Goal: Information Seeking & Learning: Learn about a topic

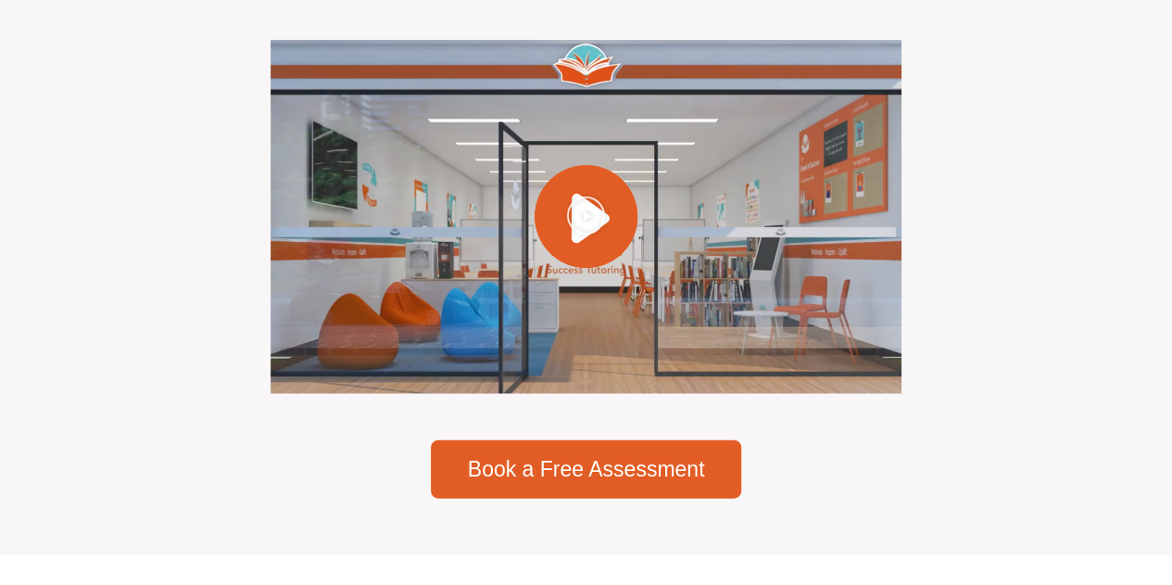
scroll to position [5368, 0]
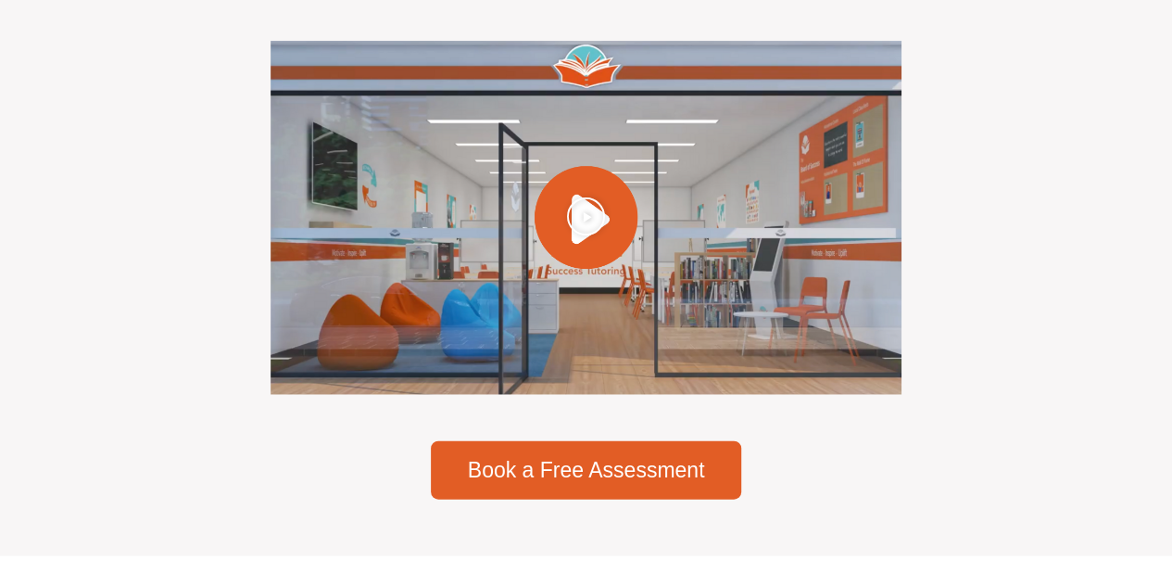
click at [559, 223] on div at bounding box center [586, 218] width 630 height 355
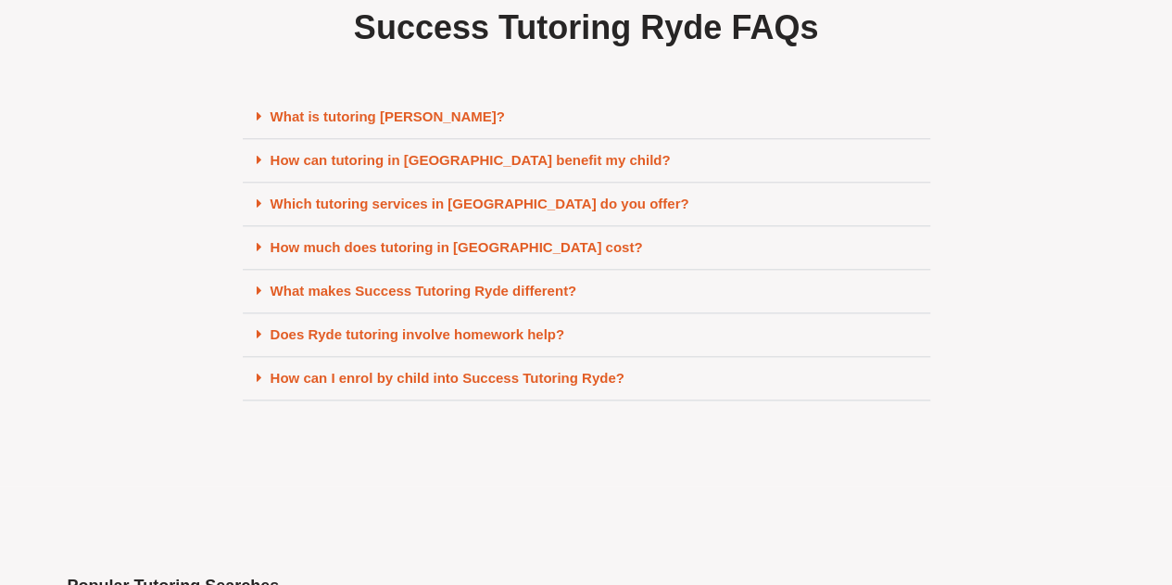
scroll to position [7936, 0]
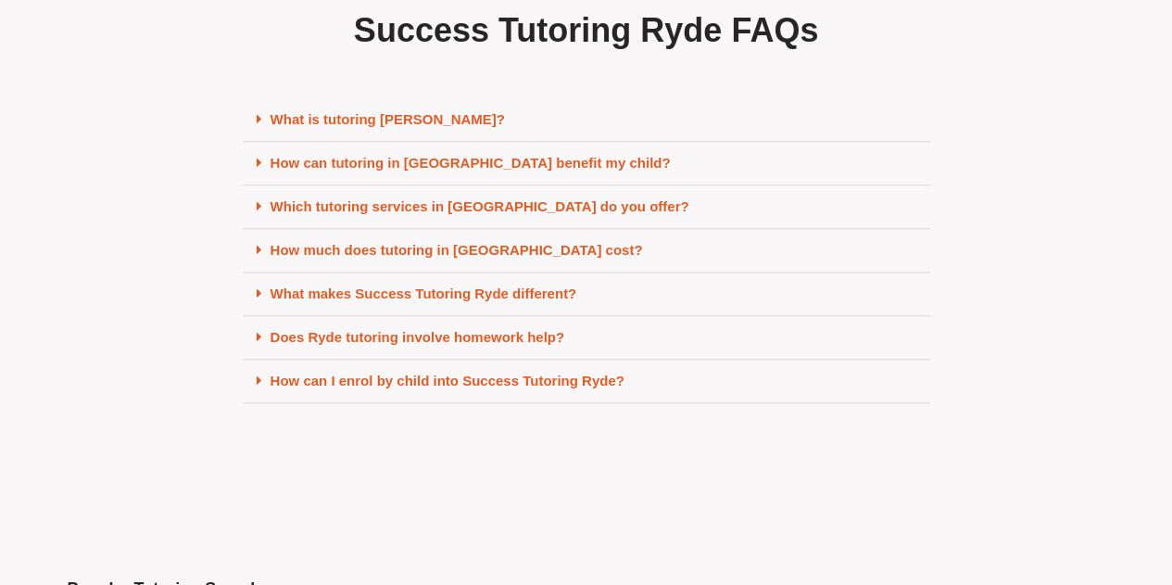
click at [421, 170] on link "How can tutoring in [GEOGRAPHIC_DATA] benefit my child?" at bounding box center [471, 163] width 400 height 16
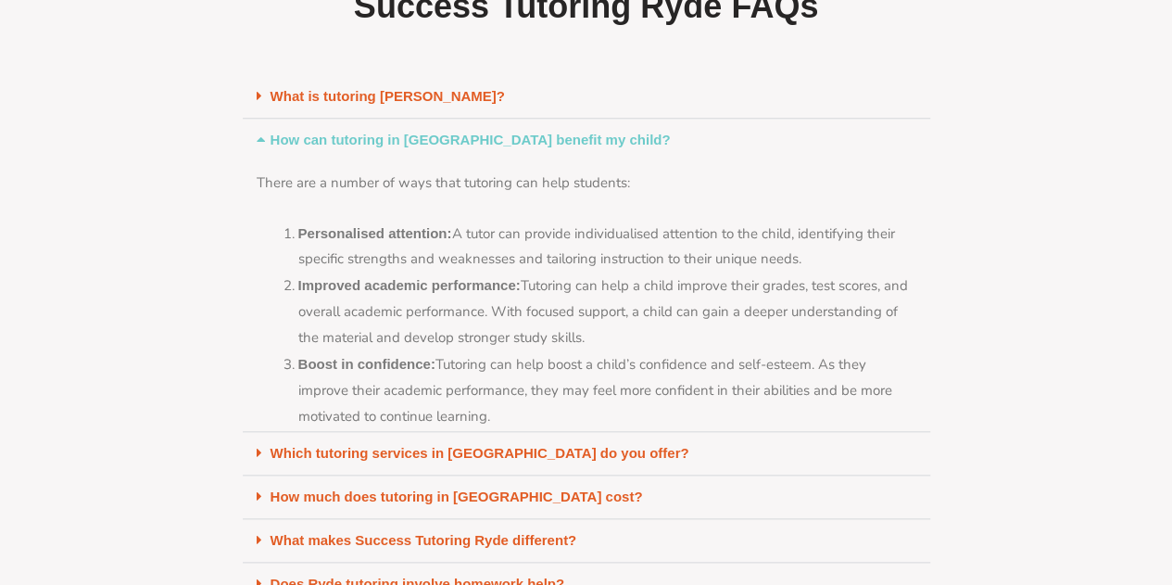
scroll to position [7860, 0]
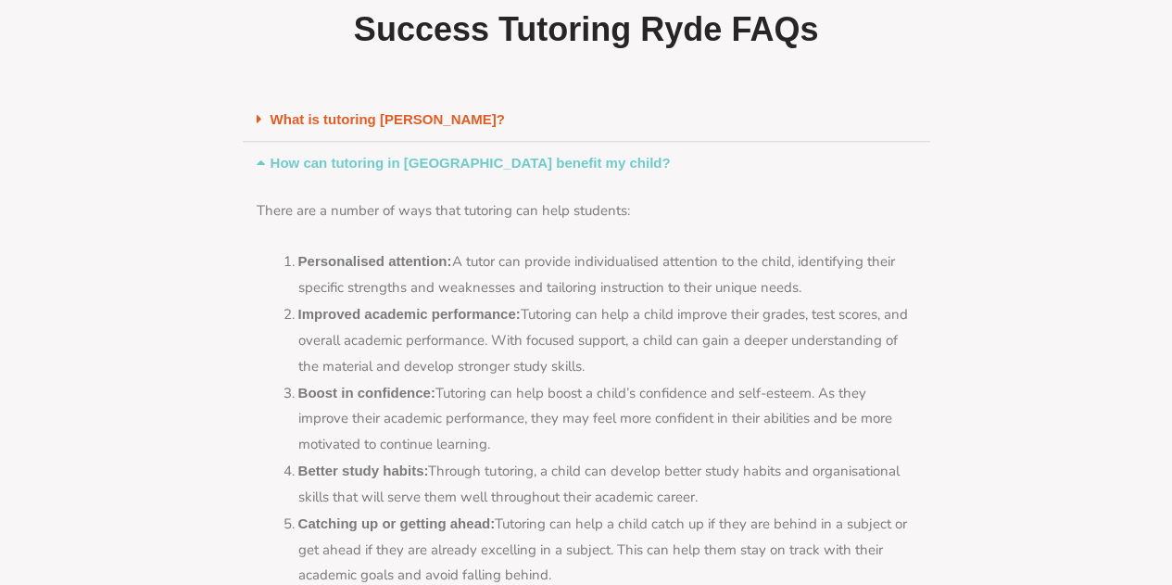
click at [421, 170] on link "How can tutoring in [GEOGRAPHIC_DATA] benefit my child?" at bounding box center [471, 163] width 400 height 16
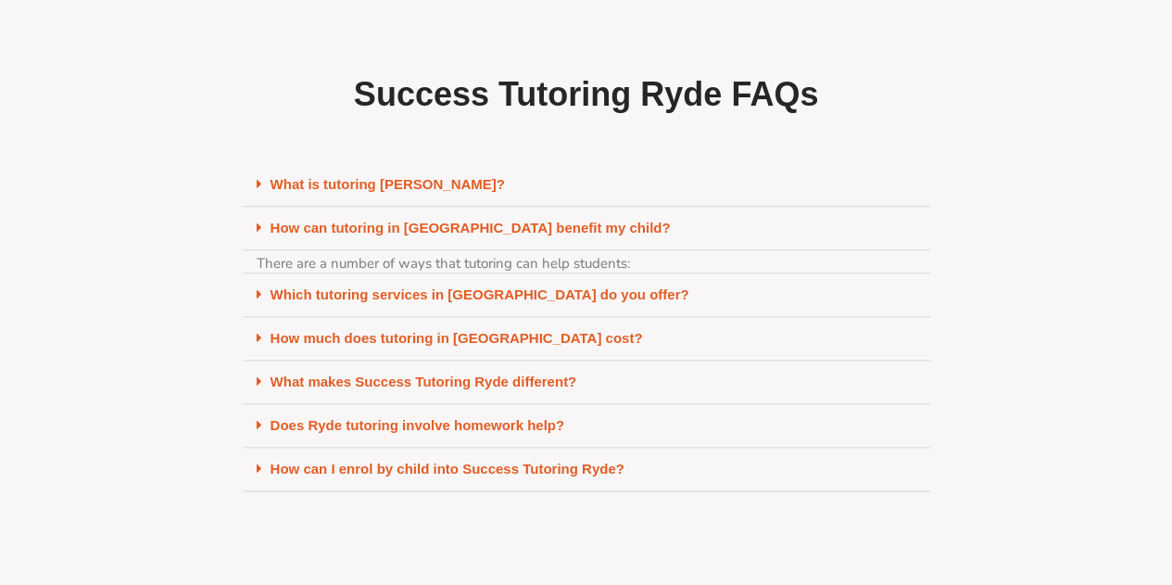
scroll to position [7936, 0]
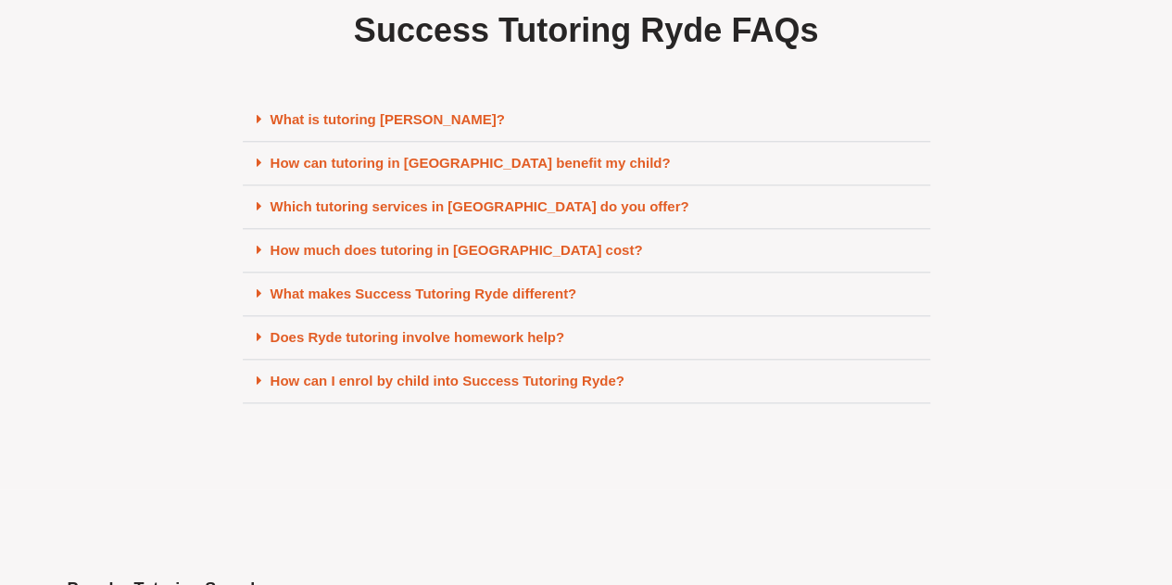
click at [477, 316] on div "What makes Success Tutoring Ryde different?" at bounding box center [586, 294] width 687 height 44
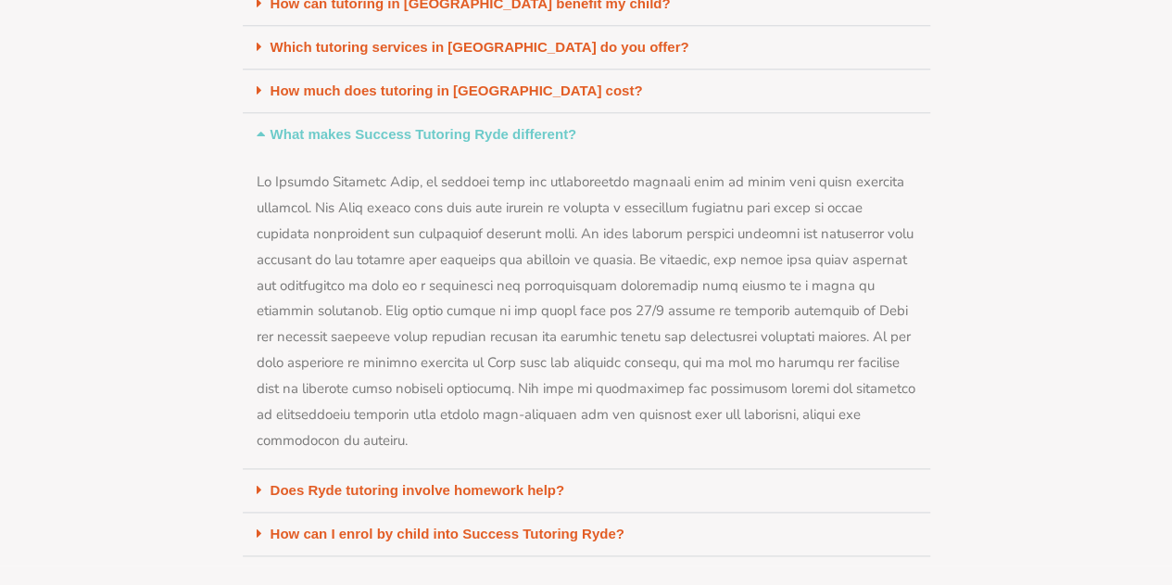
scroll to position [8025, 0]
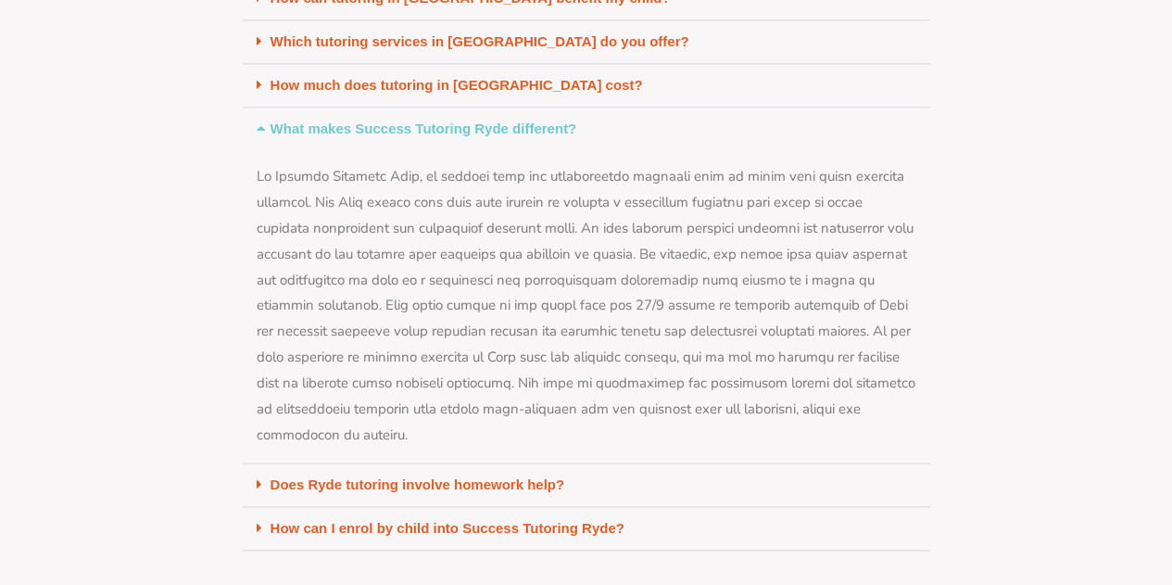
click at [456, 136] on link "What makes Success Tutoring Ryde different?" at bounding box center [424, 128] width 307 height 16
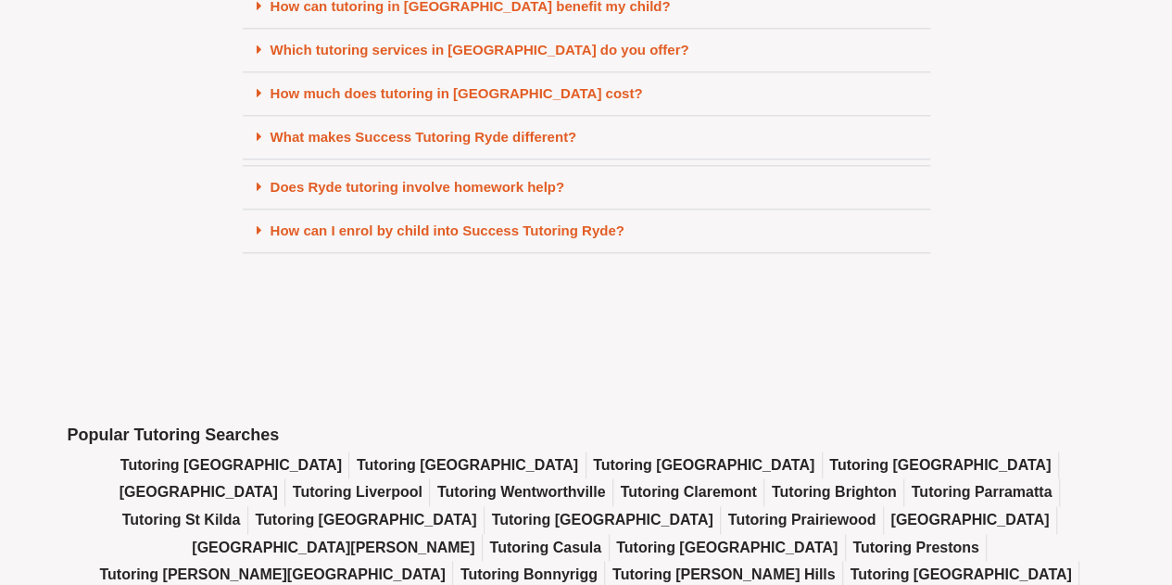
scroll to position [8100, 0]
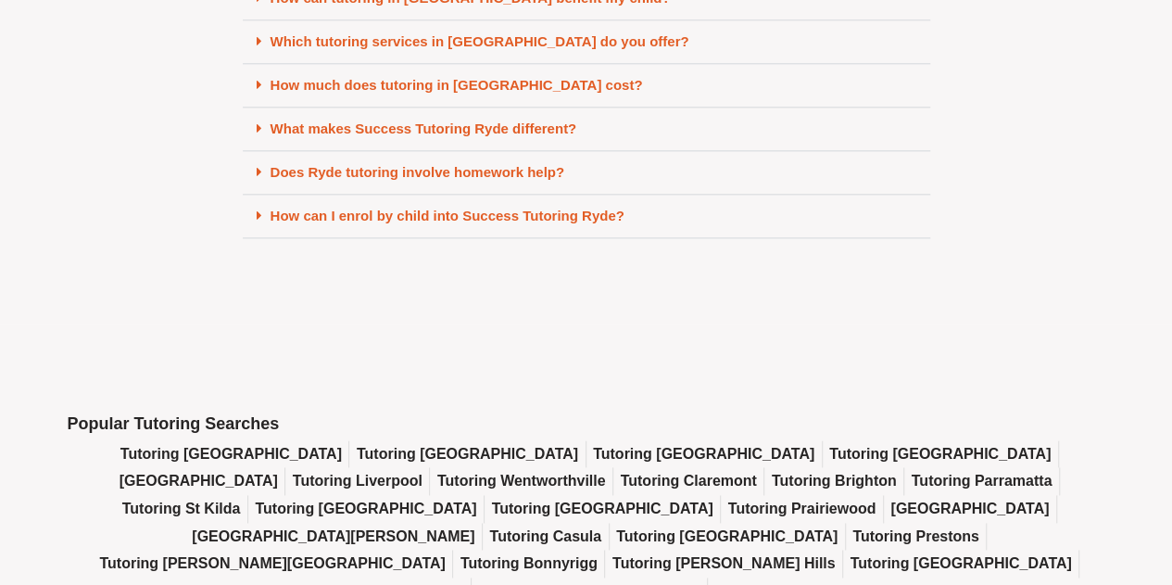
click at [472, 434] on h2 "Popular Tutoring Searches" at bounding box center [587, 423] width 1038 height 21
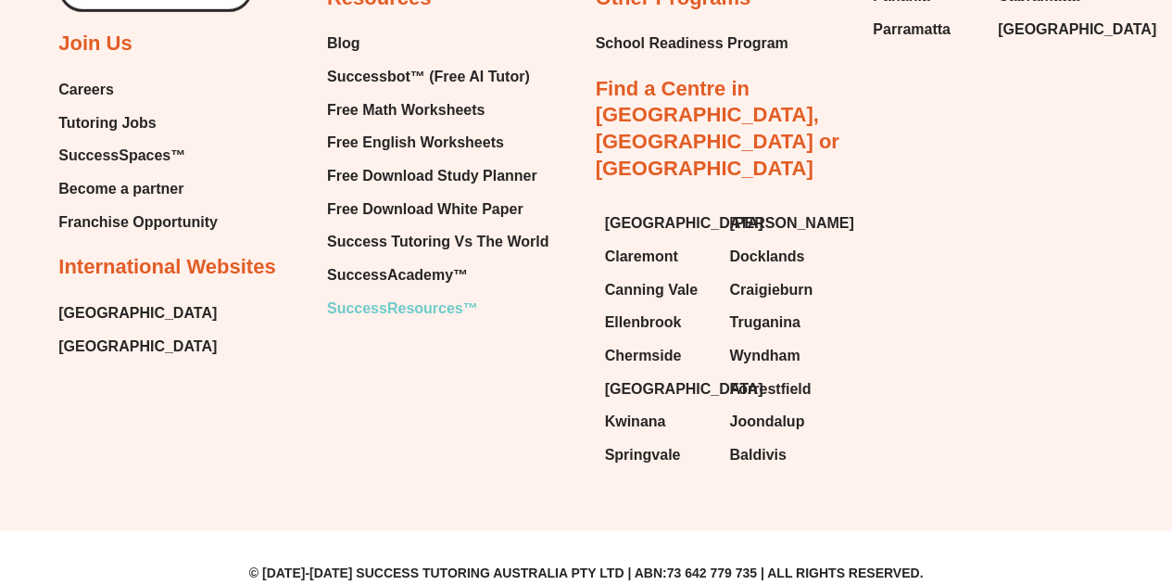
scroll to position [9727, 0]
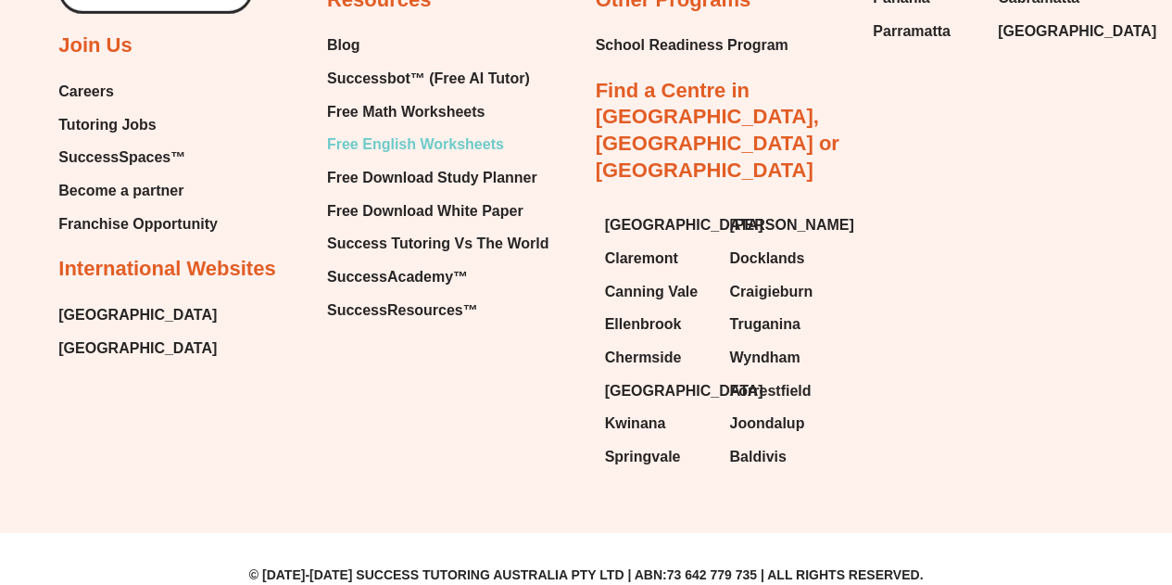
click at [450, 158] on span "Free English Worksheets" at bounding box center [415, 145] width 177 height 28
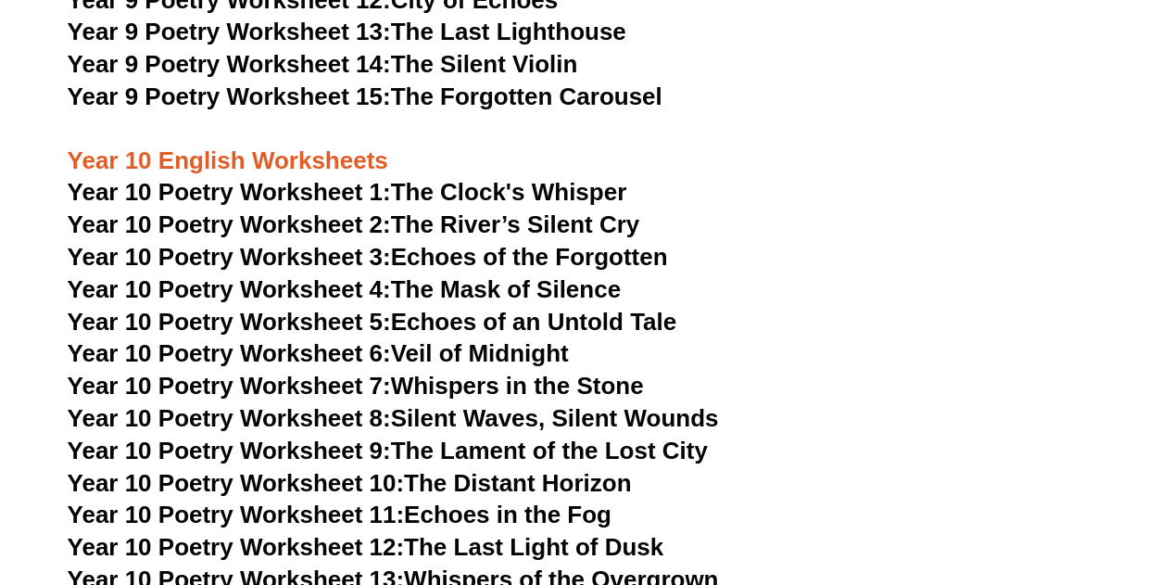
scroll to position [12714, 0]
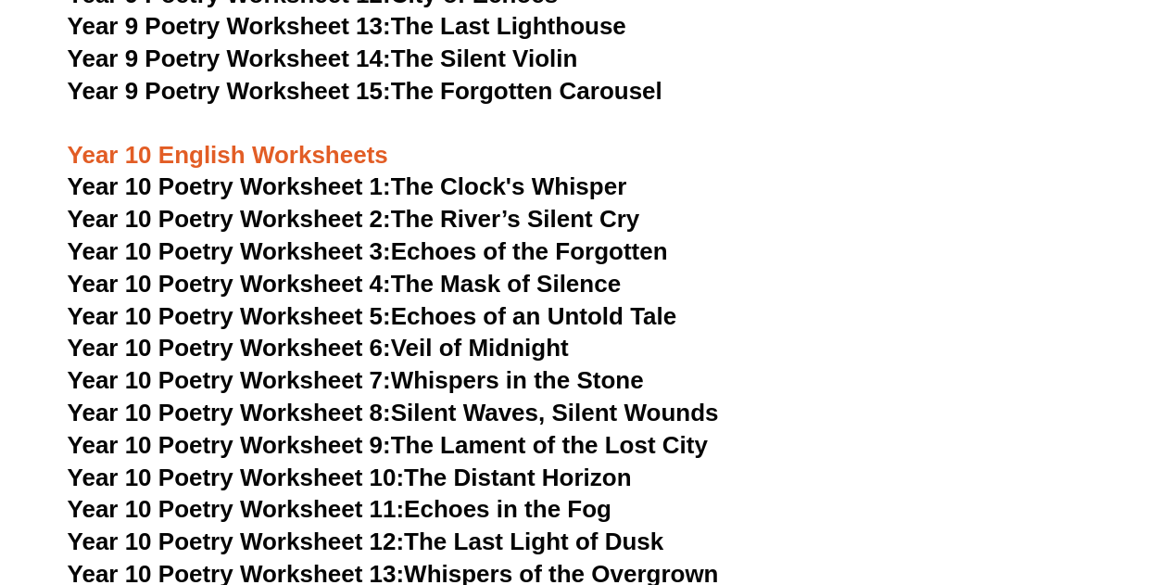
click at [306, 462] on h3 "Year 10 Poetry Worksheet 10: The Distant Horizon" at bounding box center [587, 477] width 1038 height 31
click at [306, 463] on span "Year 10 Poetry Worksheet 10:" at bounding box center [236, 477] width 337 height 28
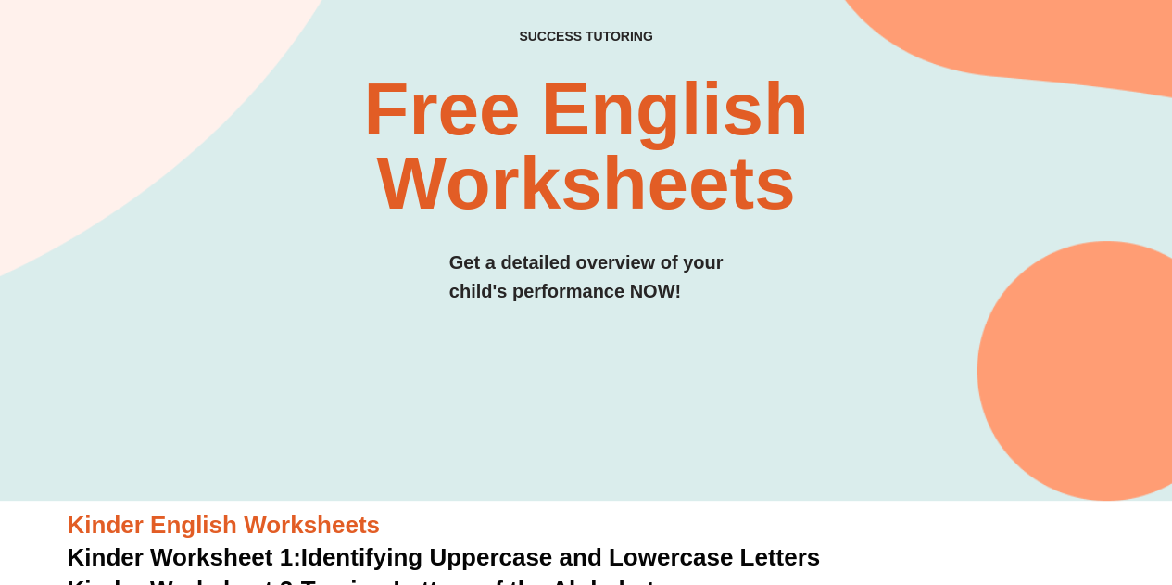
scroll to position [0, 0]
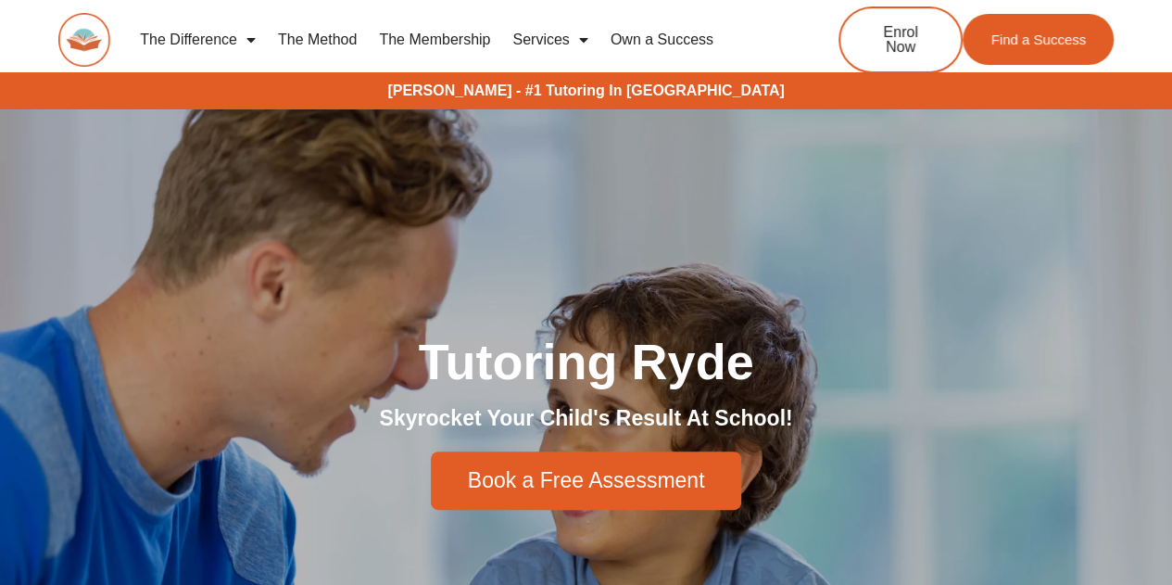
scroll to position [1, 0]
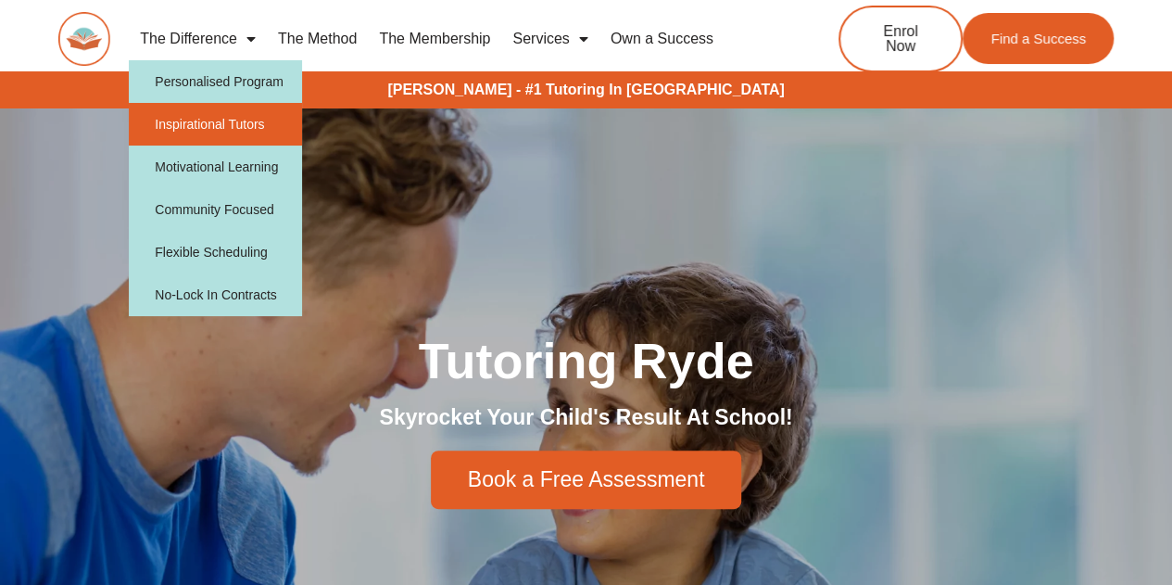
click at [215, 120] on link "Inspirational Tutors" at bounding box center [215, 124] width 173 height 43
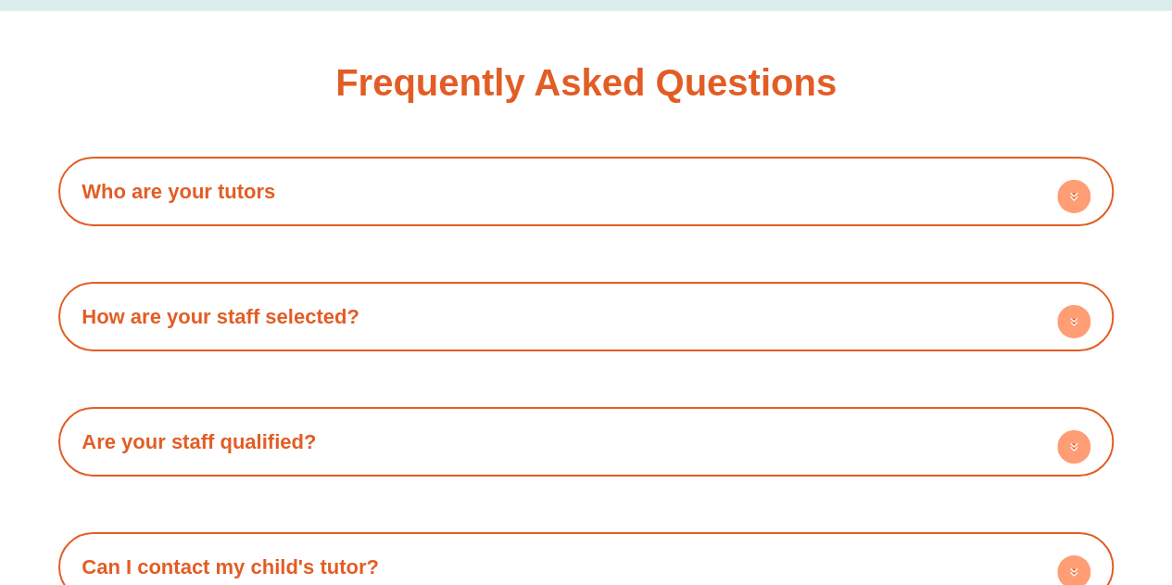
scroll to position [3058, 0]
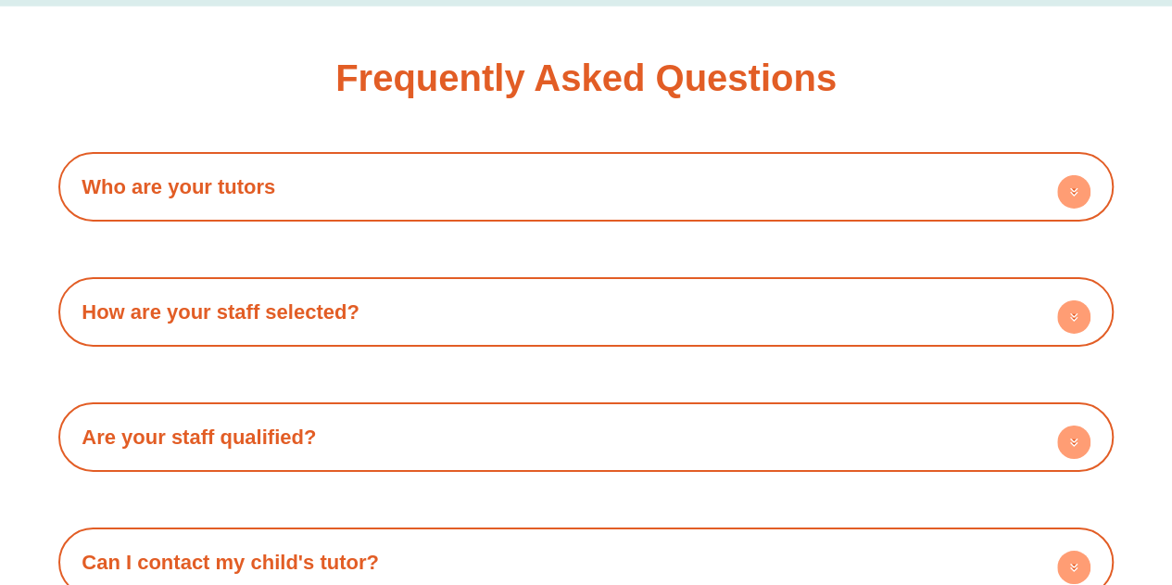
click at [168, 185] on link "Who are your tutors" at bounding box center [179, 186] width 194 height 23
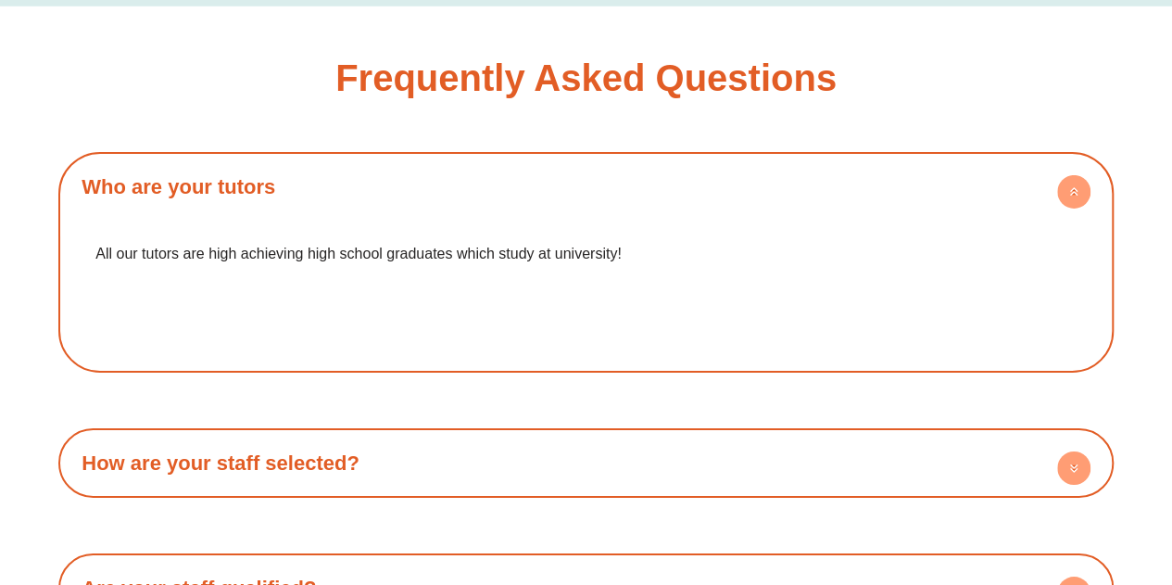
click at [168, 185] on link "Who are your tutors" at bounding box center [179, 186] width 194 height 23
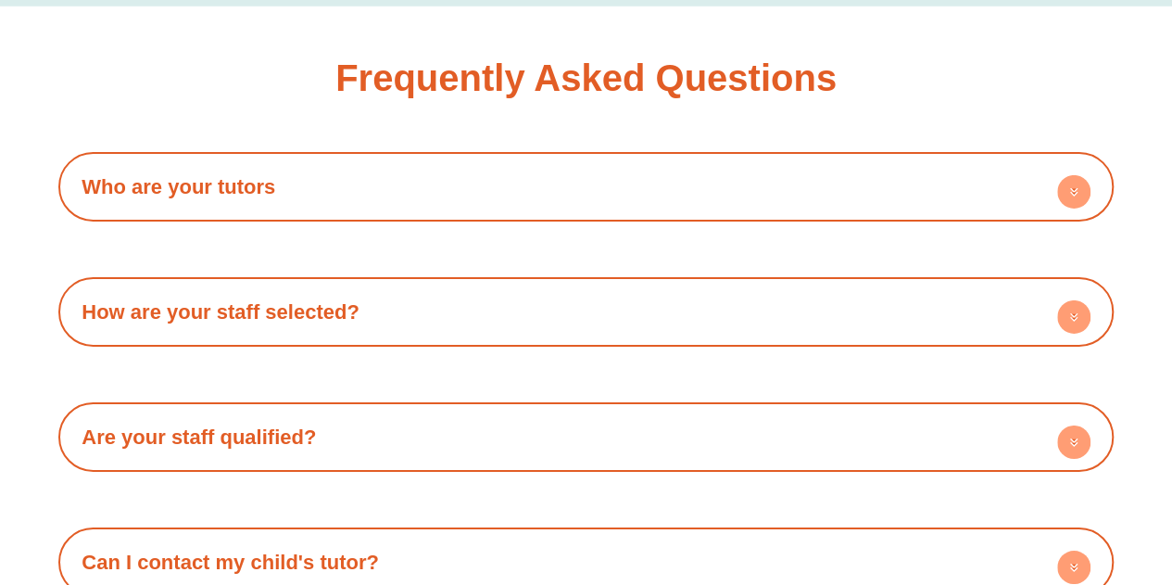
click at [200, 278] on div "How are your staff selected? All our staff are selected by going thorough proce…" at bounding box center [585, 311] width 1055 height 69
click at [202, 292] on h4 "How are your staff selected?" at bounding box center [586, 311] width 1037 height 51
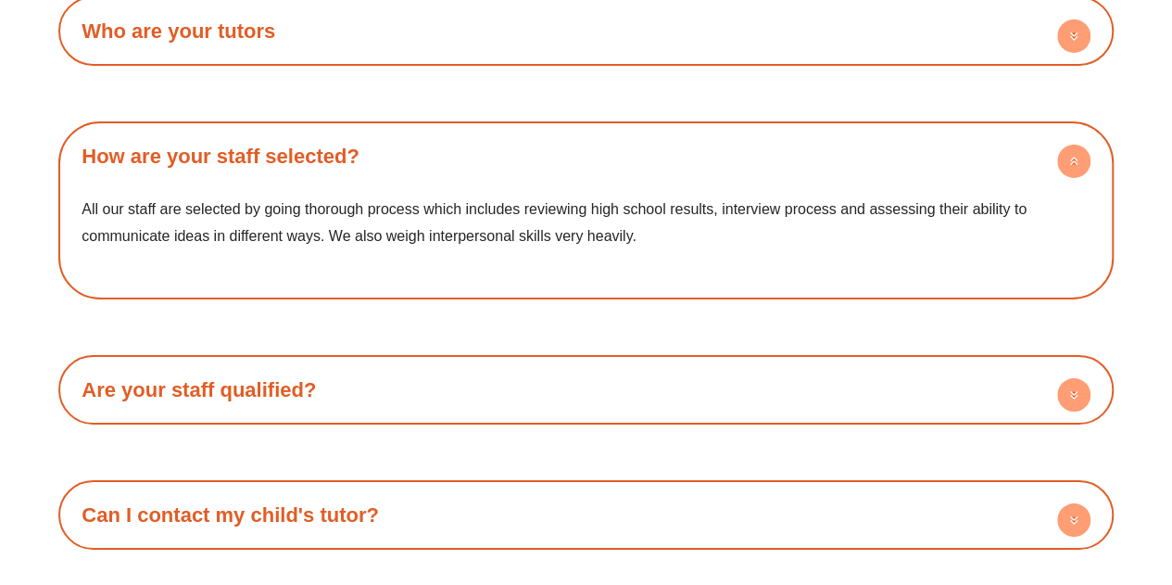
scroll to position [3215, 0]
click at [306, 145] on link "How are your staff selected?" at bounding box center [221, 155] width 278 height 23
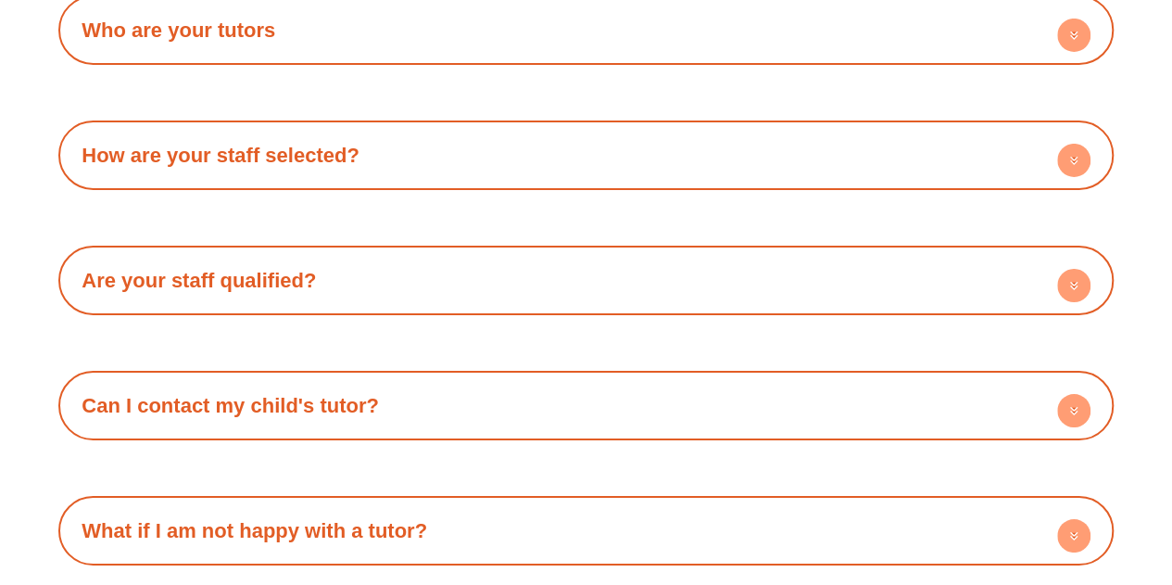
click at [669, 273] on h4 "Are your staff qualified?" at bounding box center [586, 280] width 1037 height 51
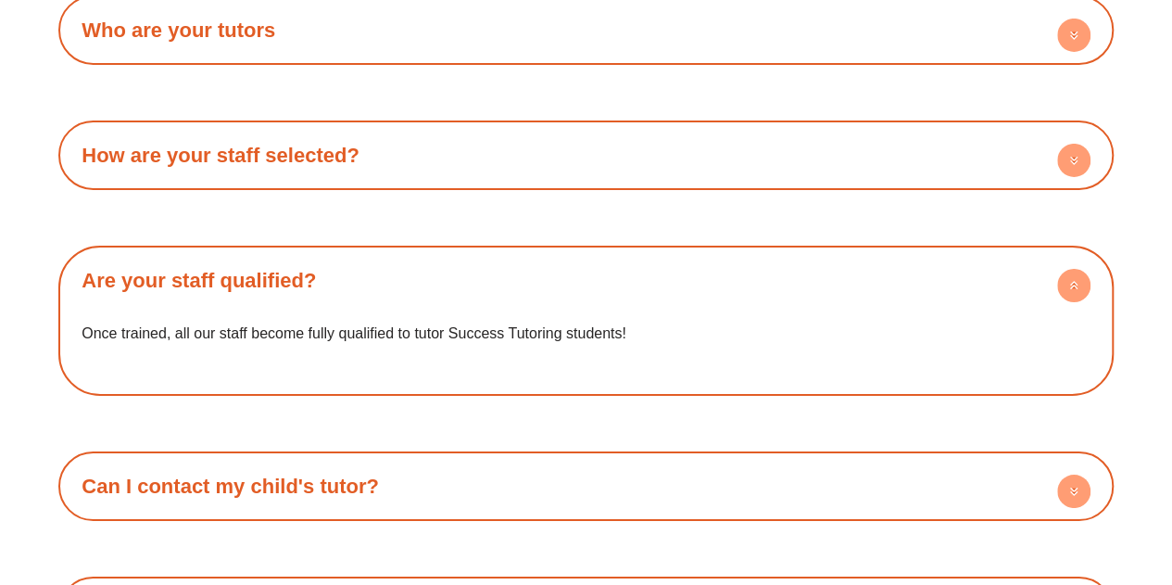
click at [669, 273] on h4 "Are your staff qualified?" at bounding box center [586, 280] width 1037 height 51
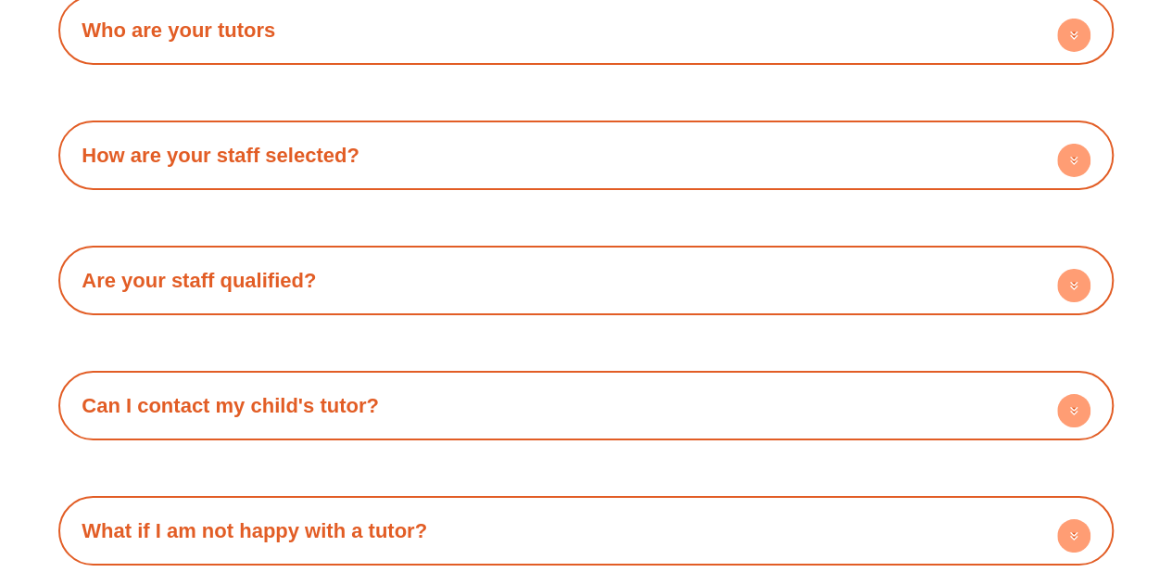
click at [680, 274] on h4 "Are your staff qualified?" at bounding box center [586, 280] width 1037 height 51
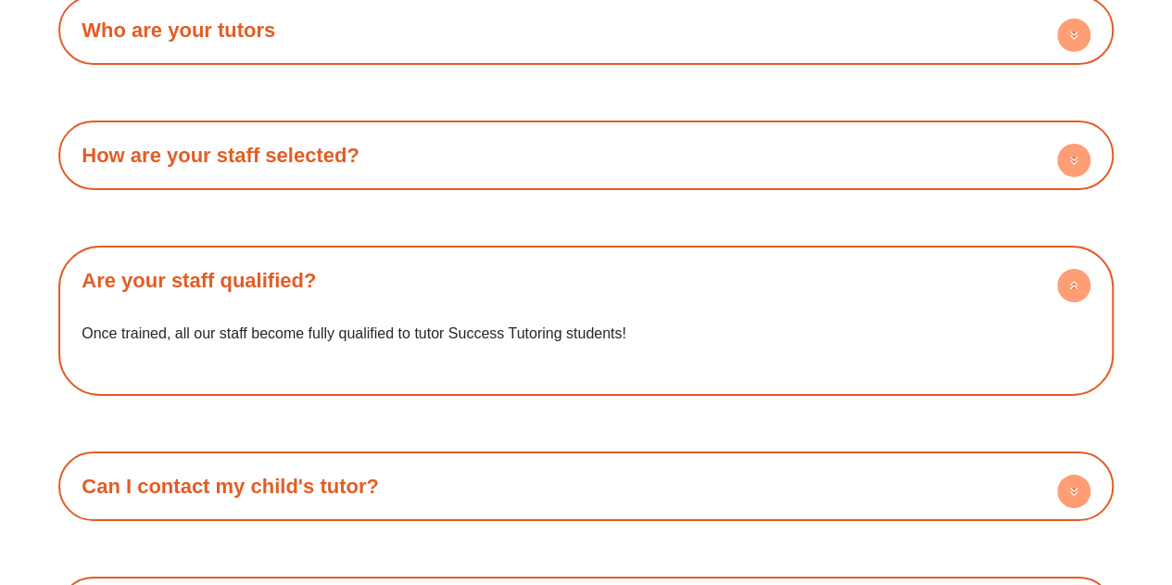
click at [680, 274] on h4 "Are your staff qualified?" at bounding box center [586, 280] width 1037 height 51
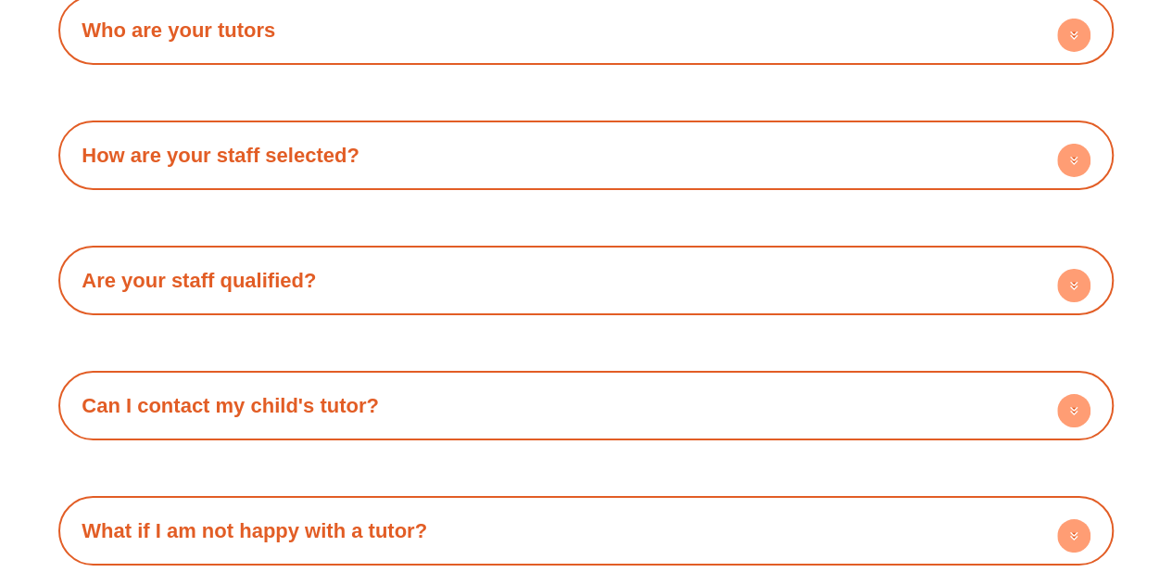
click at [723, 168] on h4 "How are your staff selected?" at bounding box center [586, 155] width 1037 height 51
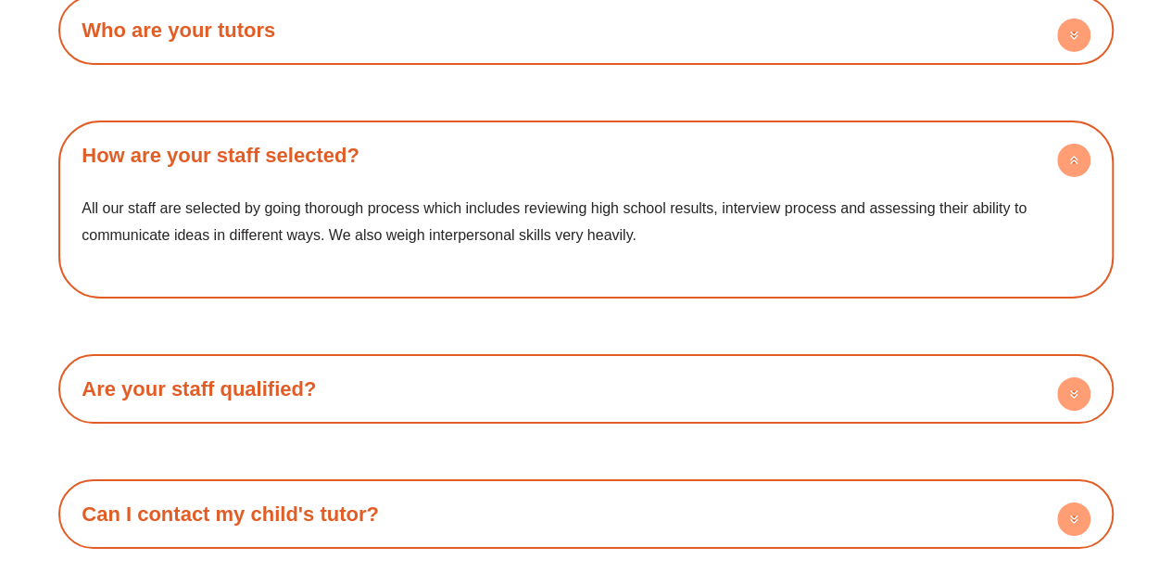
click at [723, 168] on h4 "How are your staff selected?" at bounding box center [586, 155] width 1037 height 51
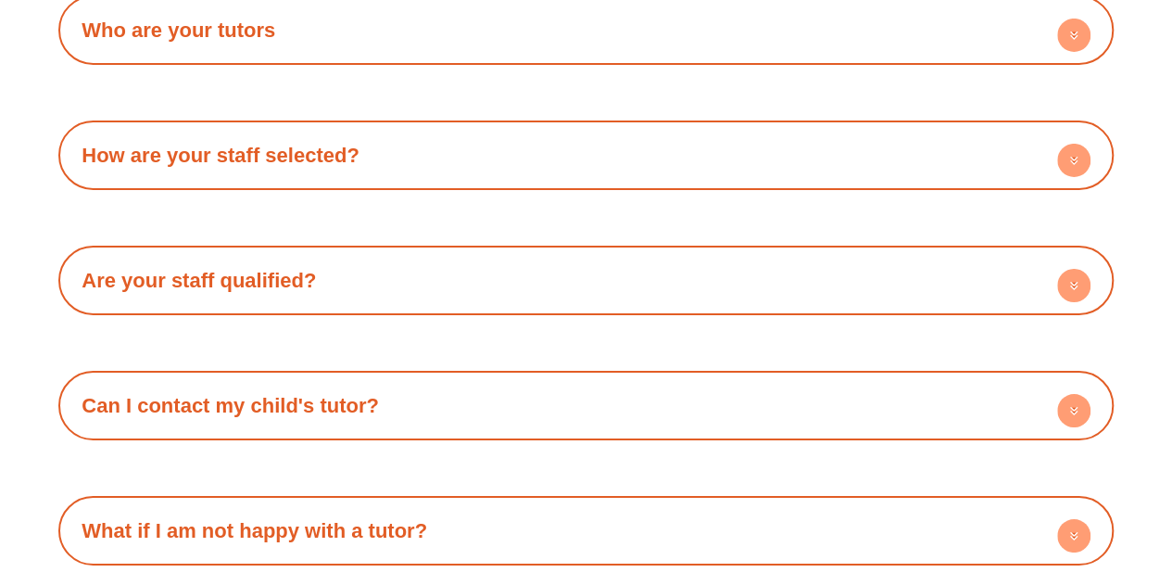
click at [708, 423] on h4 "Can I contact my child's tutor?" at bounding box center [586, 405] width 1037 height 51
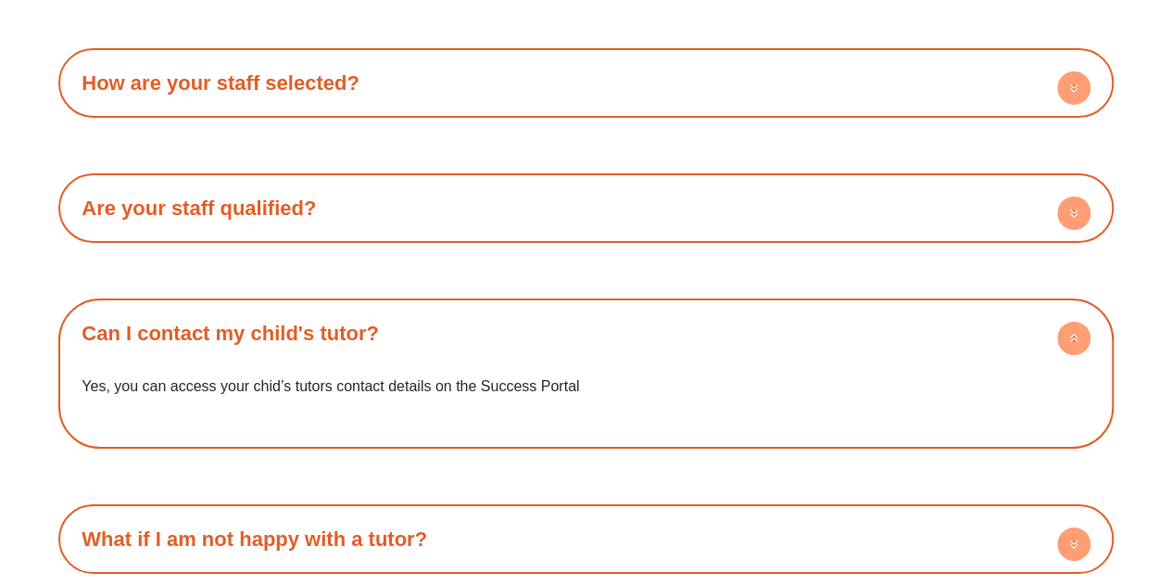
scroll to position [3291, 0]
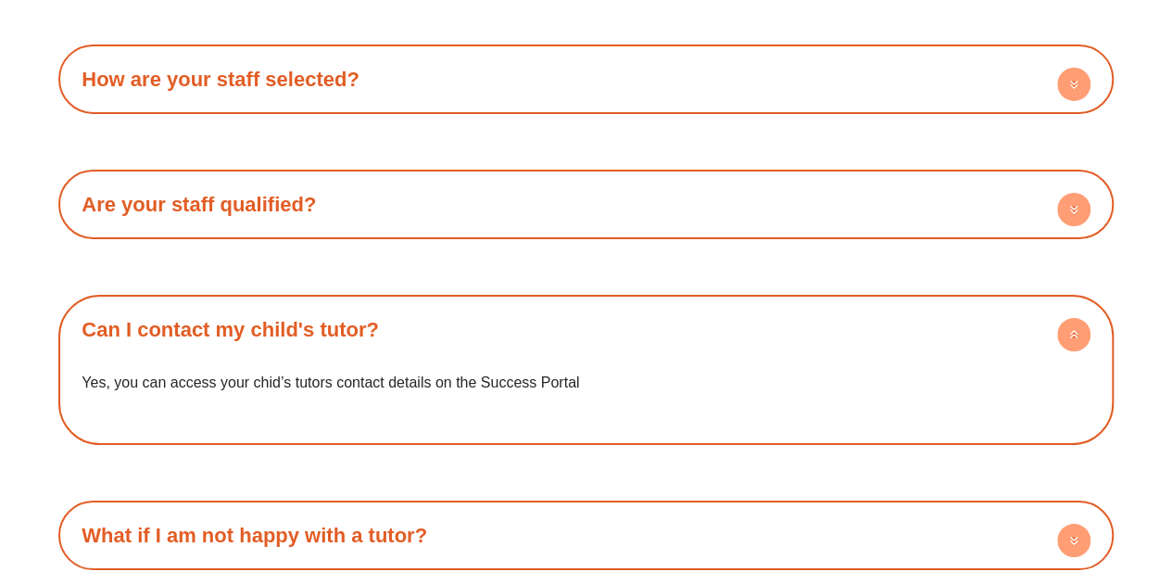
click at [741, 346] on h4 "Can I contact my child's tutor?" at bounding box center [586, 329] width 1037 height 51
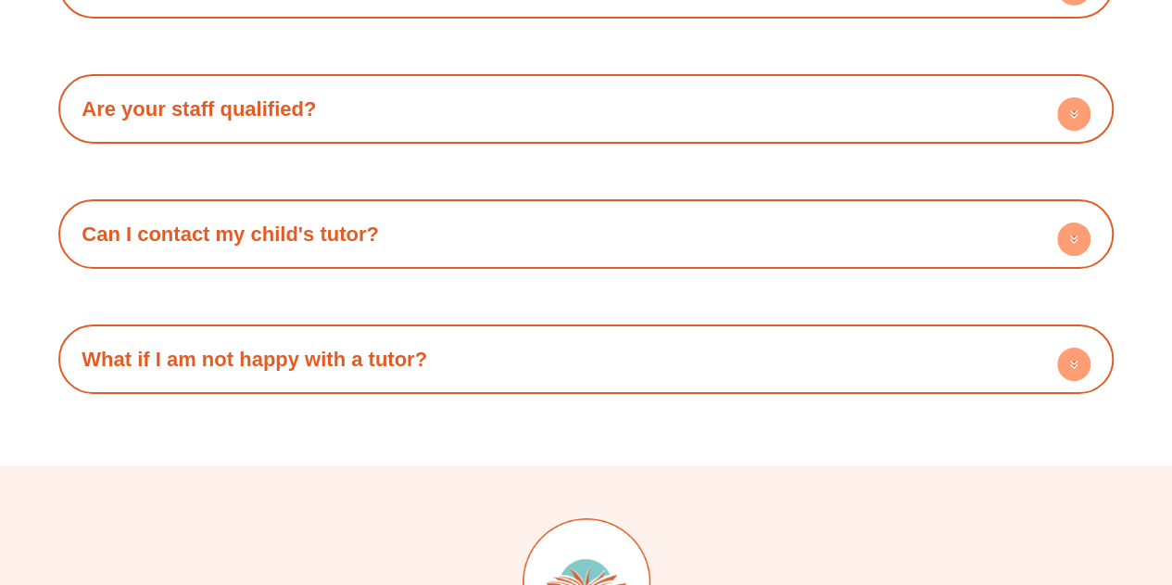
scroll to position [3387, 0]
click at [696, 373] on h4 "What if I am not happy with a tutor?" at bounding box center [586, 358] width 1037 height 51
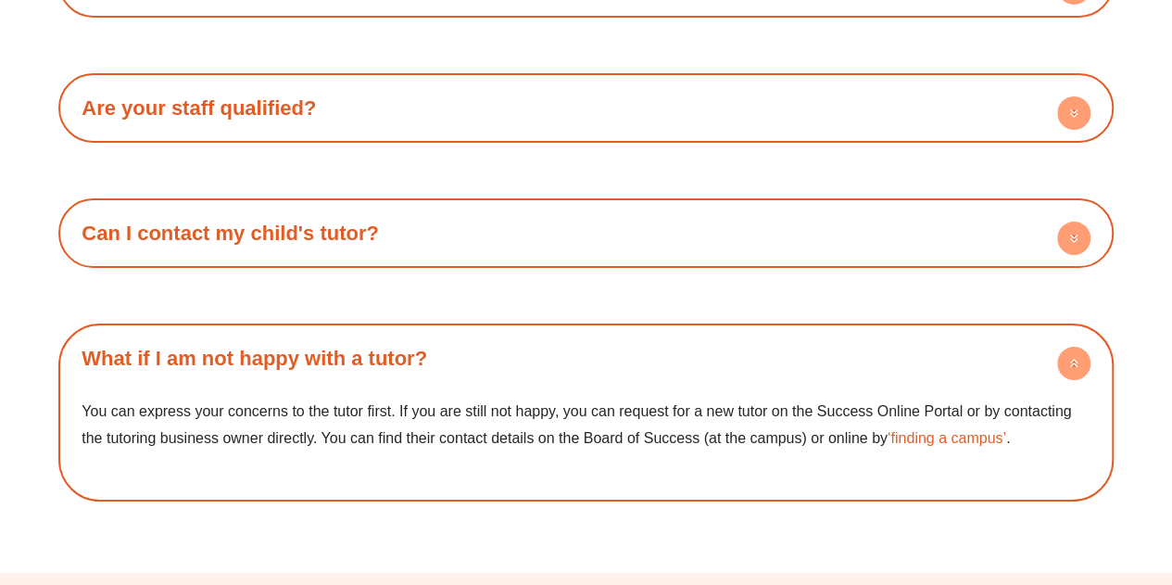
click at [729, 359] on h4 "What if I am not happy with a tutor?" at bounding box center [586, 358] width 1037 height 51
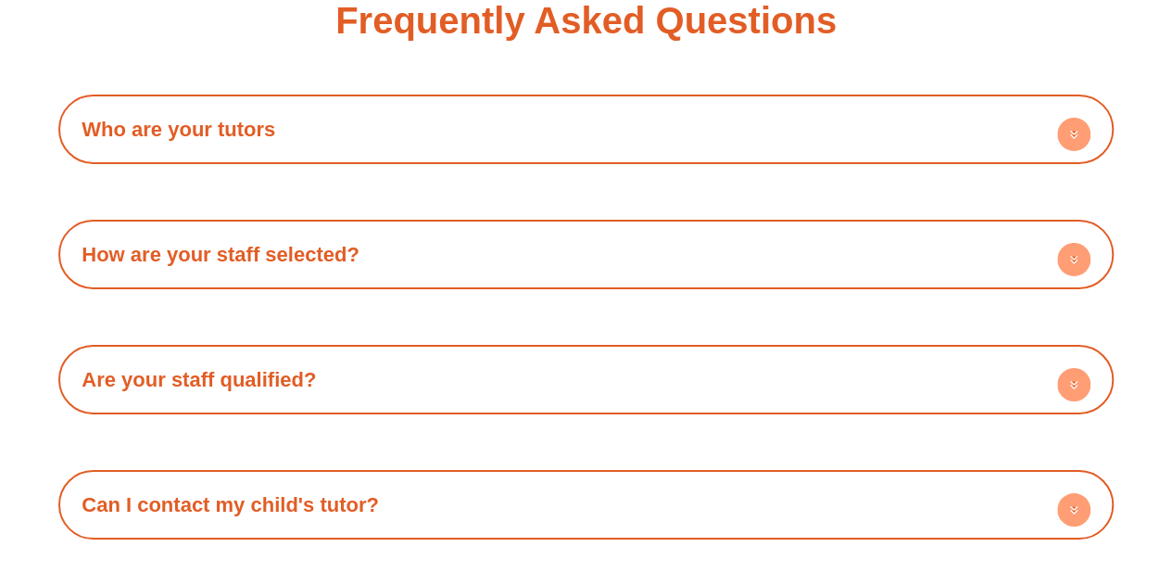
scroll to position [3069, 0]
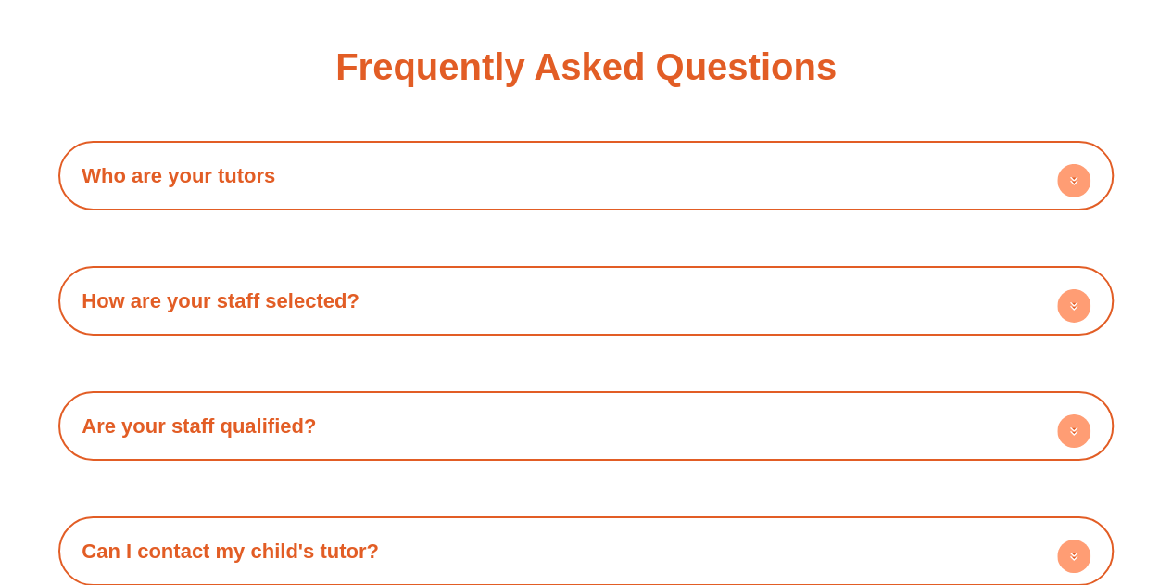
click at [717, 193] on h4 "Who are your tutors" at bounding box center [586, 175] width 1037 height 51
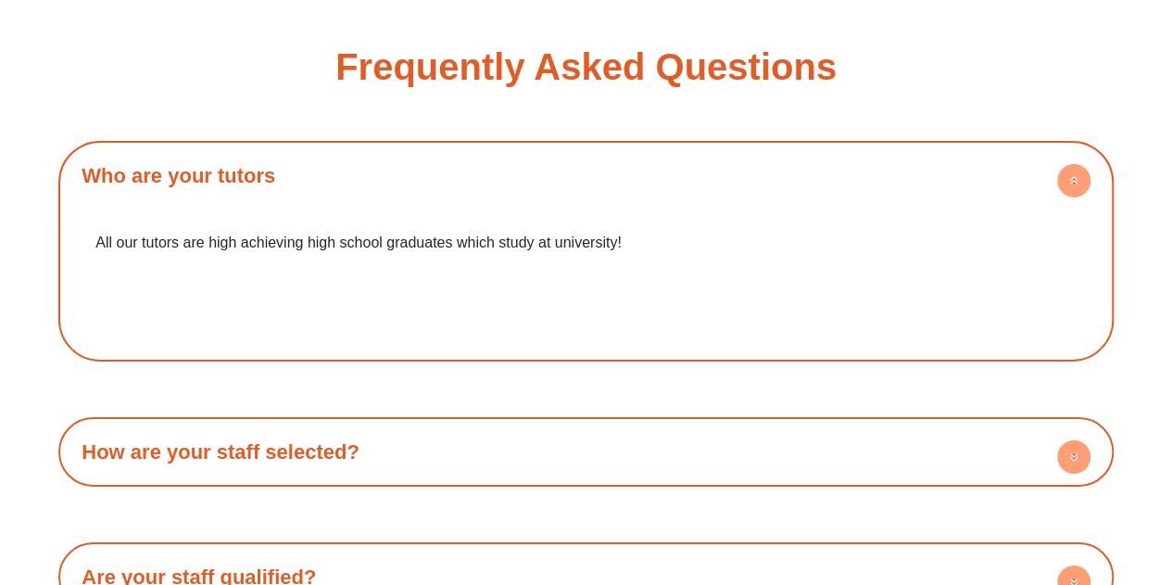
click at [717, 193] on h4 "Who are your tutors" at bounding box center [586, 175] width 1037 height 51
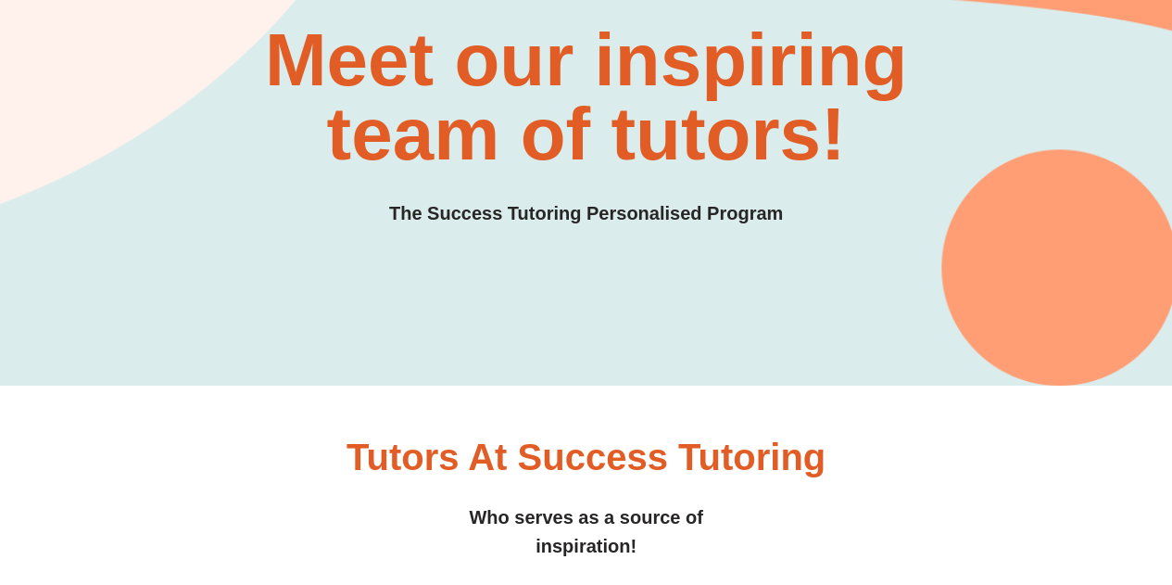
scroll to position [0, 0]
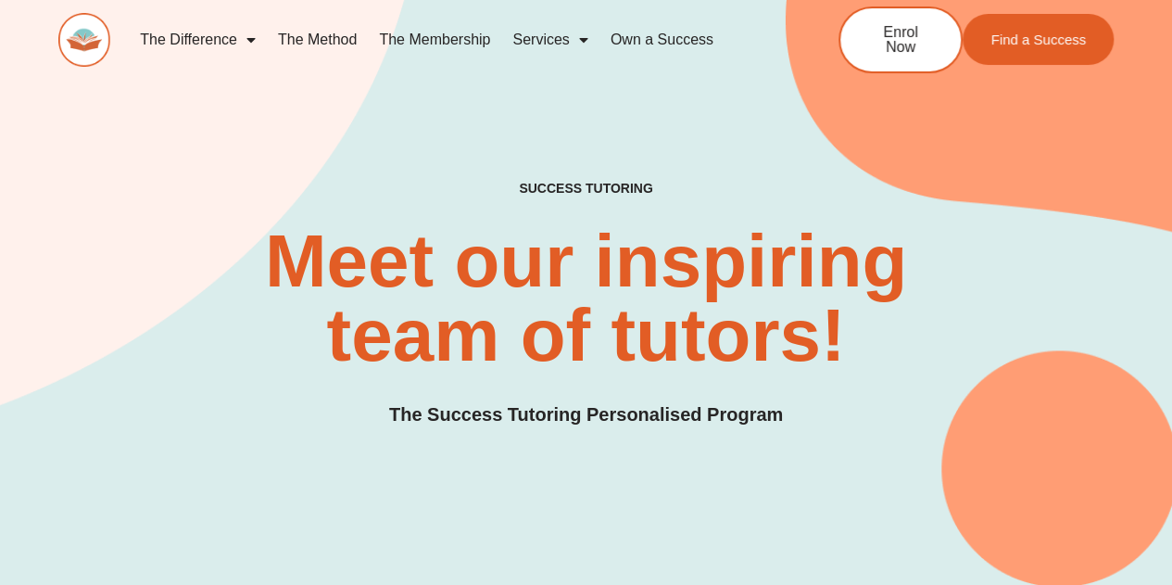
click at [587, 201] on div "SUCCESS TUTORING​ Meet our inspiring team of tutors! The Success Tutoring Perso…" at bounding box center [585, 305] width 1055 height 248
click at [604, 253] on h2 "Meet our inspiring team of tutors!" at bounding box center [586, 298] width 707 height 148
drag, startPoint x: 660, startPoint y: 377, endPoint x: 637, endPoint y: 366, distance: 24.9
click at [637, 366] on div "SUCCESS TUTORING​ Meet our inspiring team of tutors! The Success Tutoring Perso…" at bounding box center [585, 305] width 1055 height 248
click at [637, 366] on h2 "Meet our inspiring team of tutors!" at bounding box center [586, 298] width 707 height 148
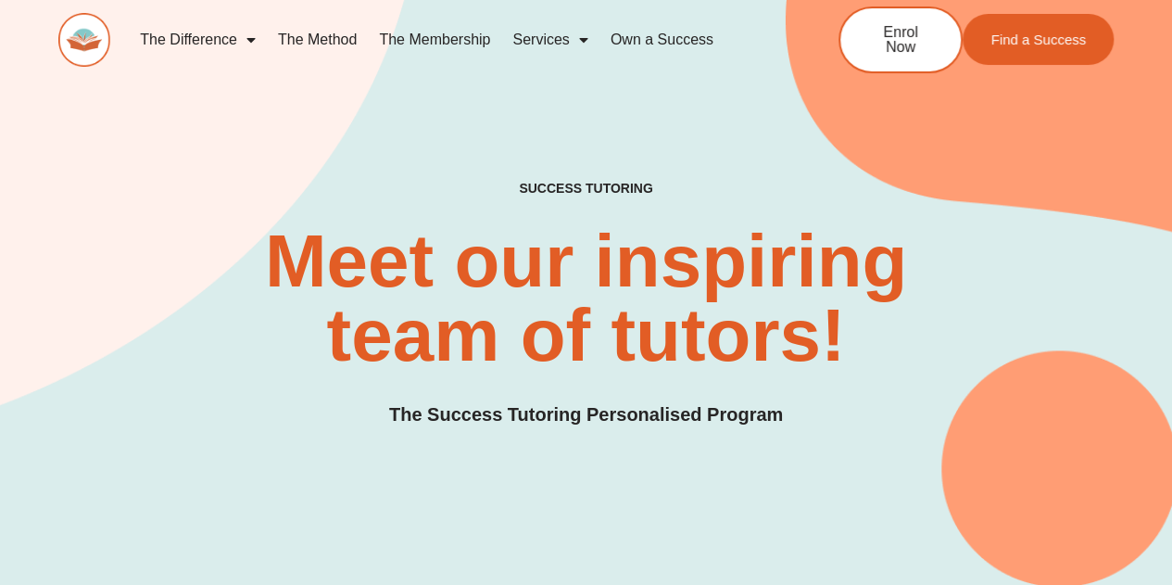
click at [685, 380] on div "SUCCESS TUTORING​ Meet our inspiring team of tutors! The Success Tutoring Perso…" at bounding box center [585, 305] width 1055 height 248
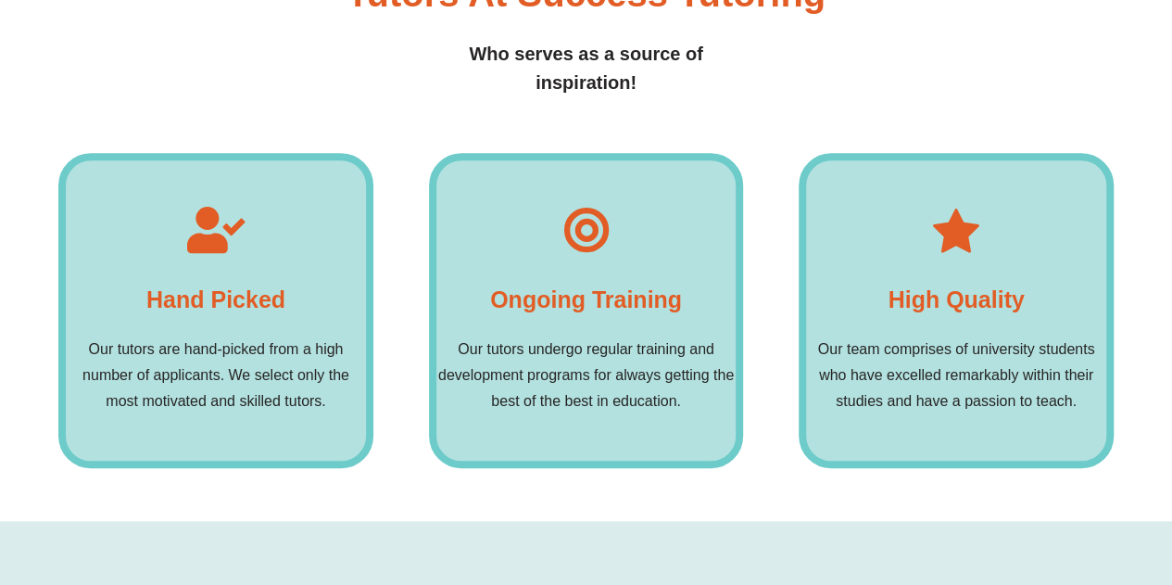
scroll to position [846, 0]
